Goal: Information Seeking & Learning: Understand process/instructions

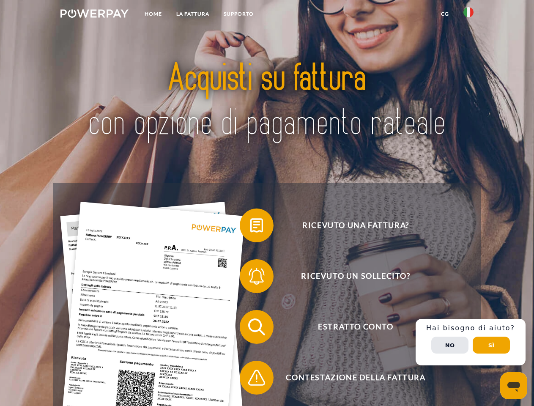
click at [94, 15] on img at bounding box center [94, 13] width 68 height 8
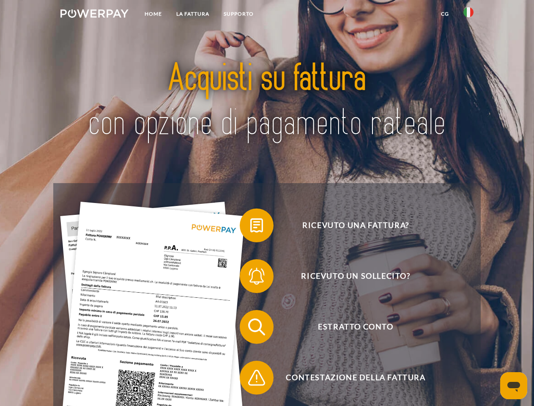
click at [469, 15] on img at bounding box center [469, 12] width 10 height 10
click at [445, 14] on link "CG" at bounding box center [445, 13] width 22 height 15
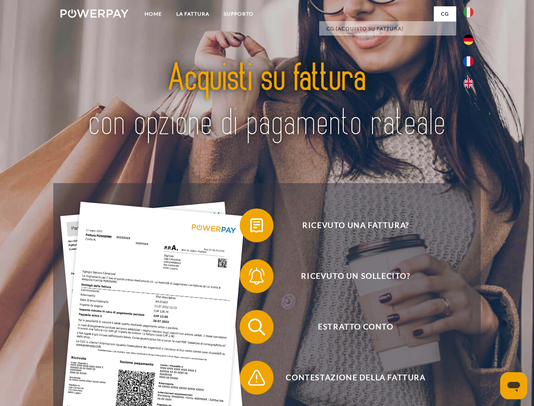
click at [250, 227] on span at bounding box center [244, 225] width 42 height 42
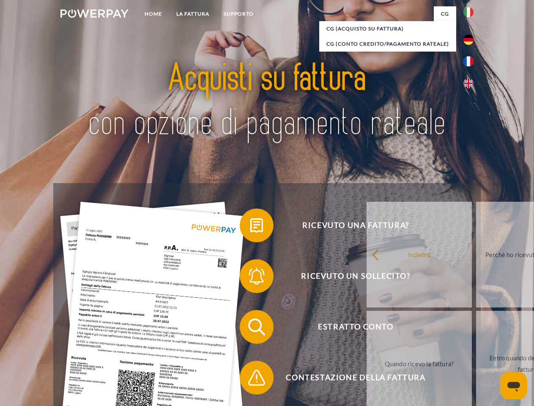
click at [250, 278] on span at bounding box center [244, 276] width 42 height 42
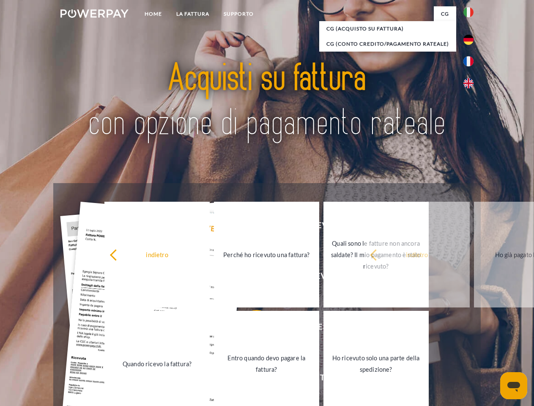
click at [250, 329] on link "Entro quando devo pagare la fattura?" at bounding box center [266, 364] width 105 height 106
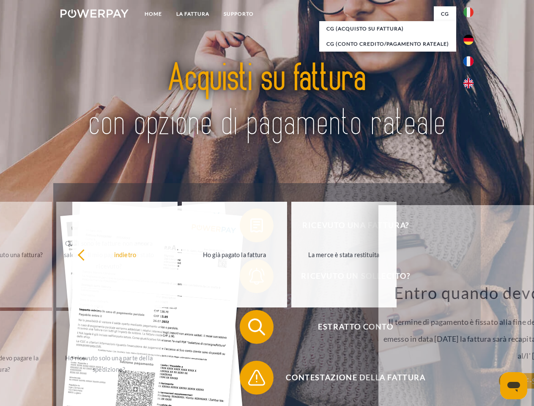
click at [250, 379] on span at bounding box center [244, 378] width 42 height 42
click at [471, 342] on div "Ricevuto una fattura? Ricevuto un sollecito? Estratto conto indietro" at bounding box center [266, 352] width 427 height 338
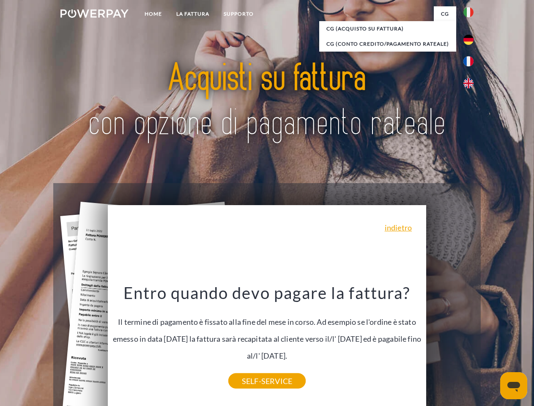
click at [450, 344] on span "Estratto conto" at bounding box center [355, 327] width 207 height 34
click at [492, 345] on header "Home LA FATTURA [GEOGRAPHIC_DATA]" at bounding box center [267, 292] width 534 height 584
